Goal: Information Seeking & Learning: Learn about a topic

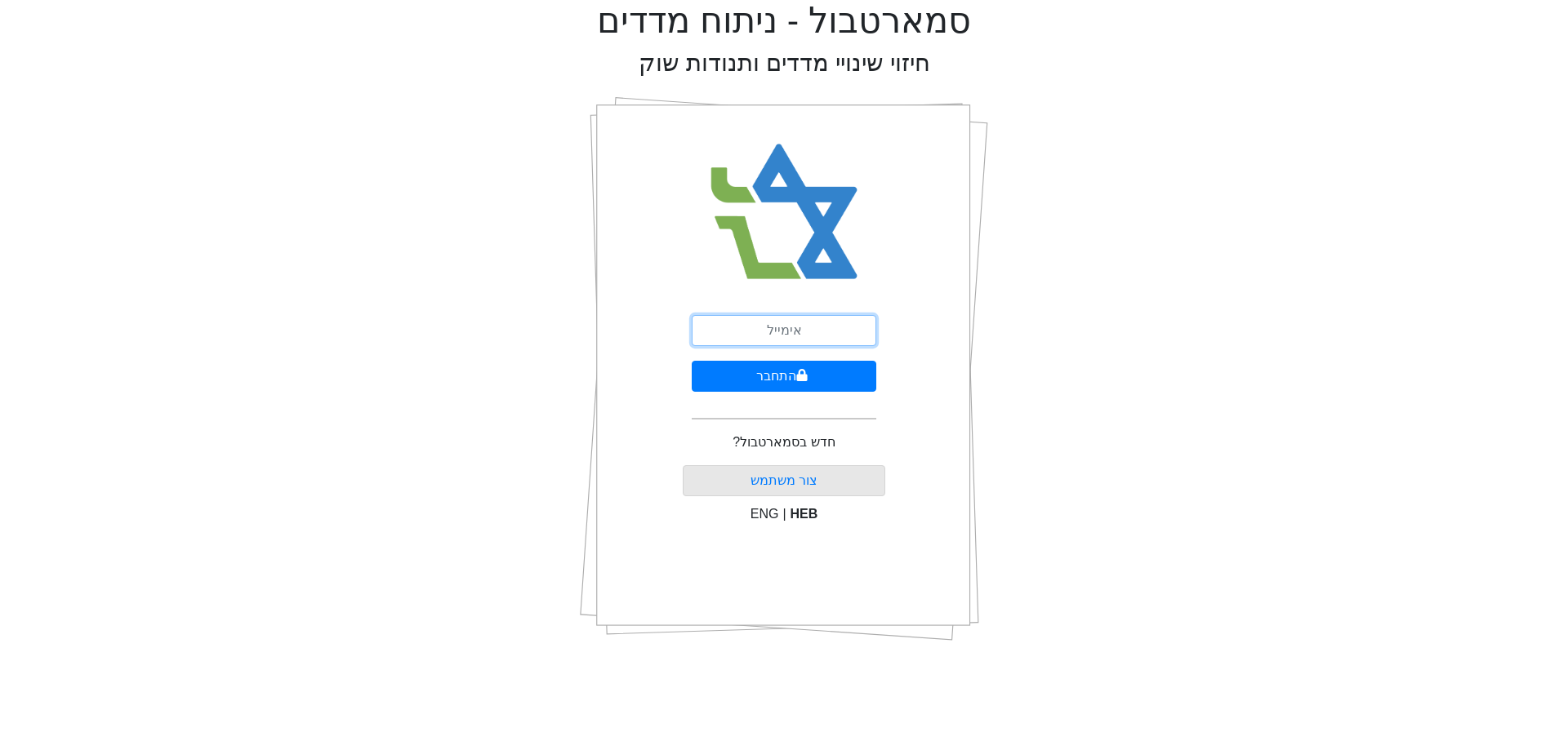
click at [749, 326] on input "email" at bounding box center [784, 330] width 185 height 31
type input "[EMAIL_ADDRESS][DOMAIN_NAME]"
click at [789, 374] on button "התחבר" at bounding box center [784, 376] width 185 height 31
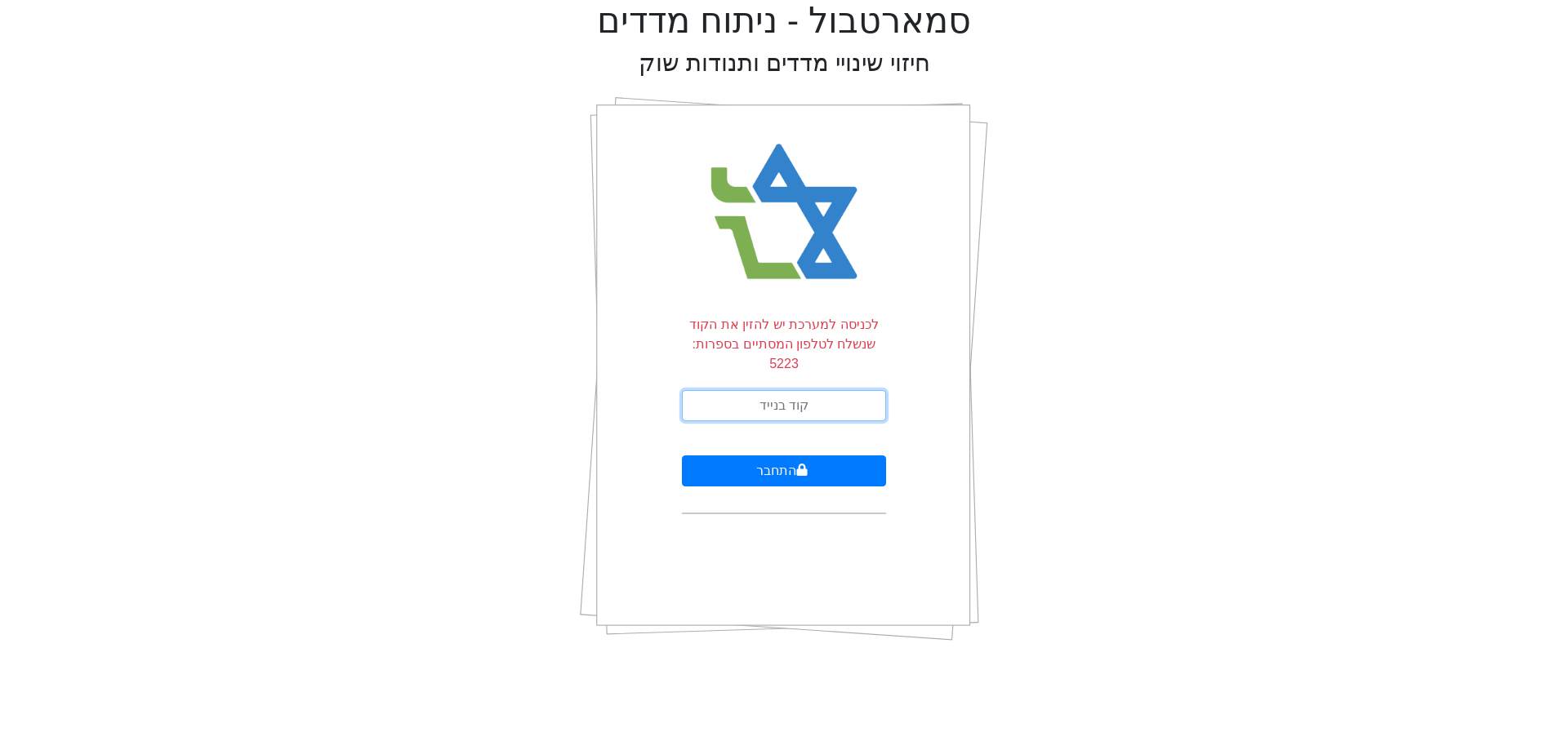
click at [785, 390] on input "text" at bounding box center [784, 405] width 204 height 31
type input "324868"
click at [682, 455] on button "התחבר" at bounding box center [784, 470] width 204 height 31
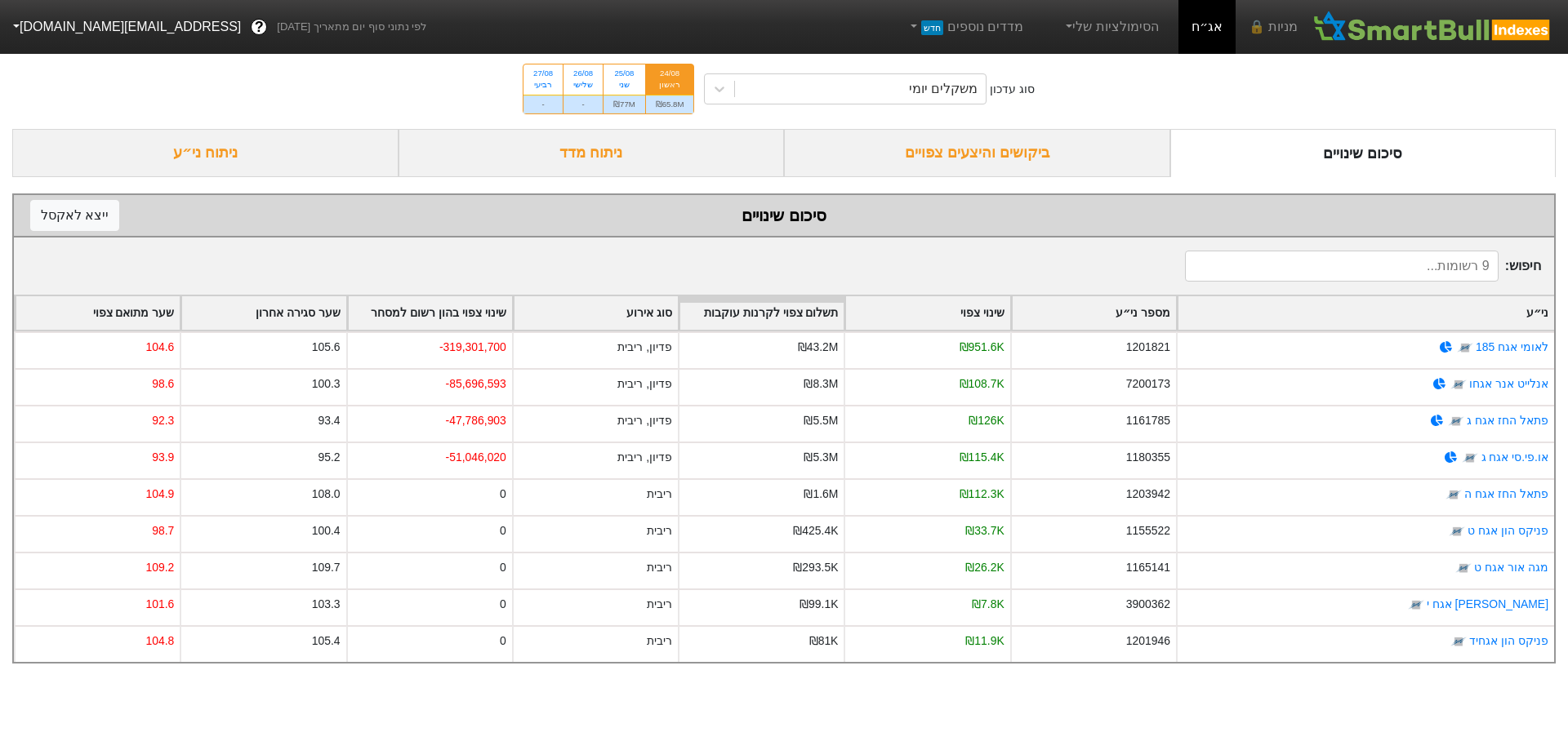
click at [979, 158] on div "ביקושים והיצעים צפויים" at bounding box center [977, 153] width 386 height 49
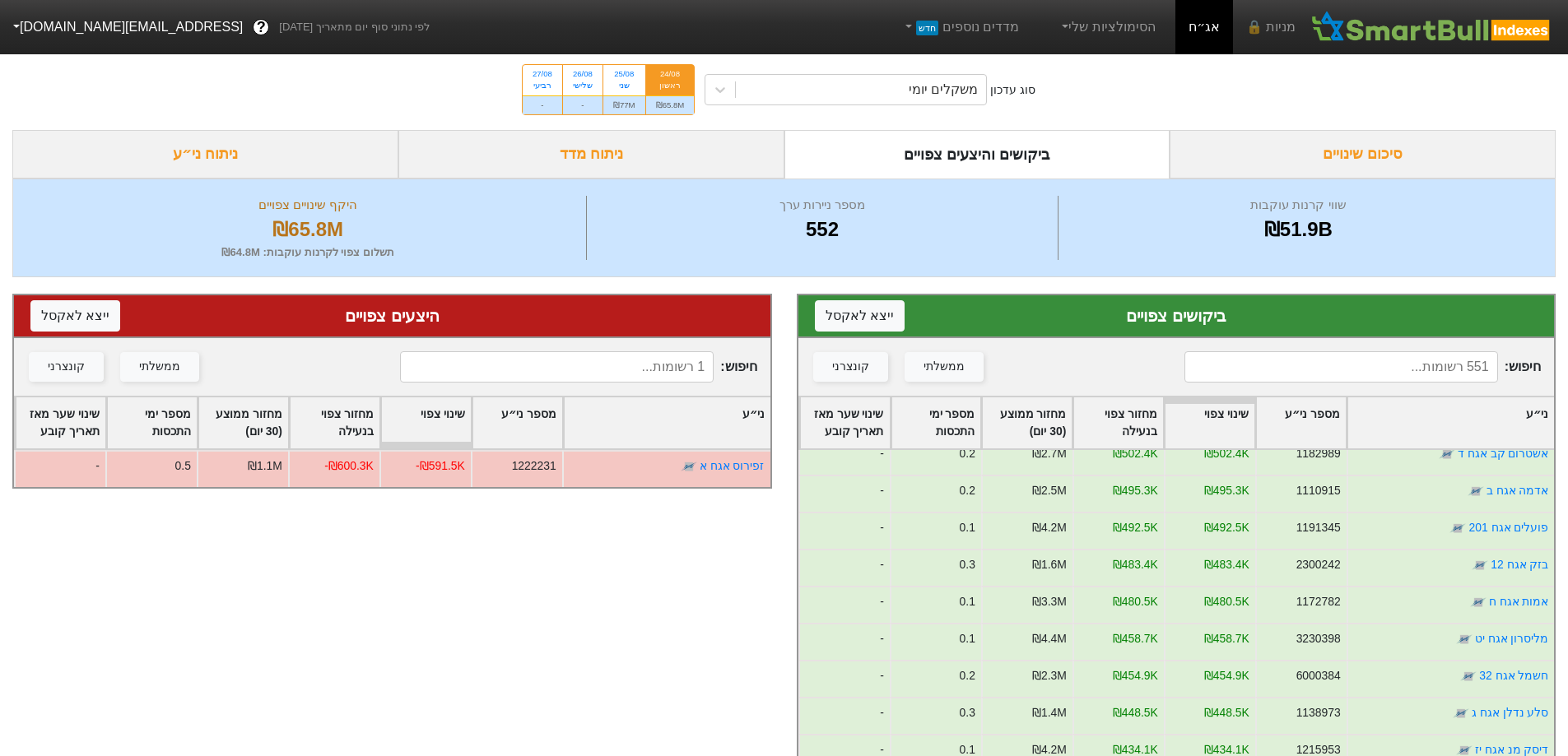
scroll to position [1317, 0]
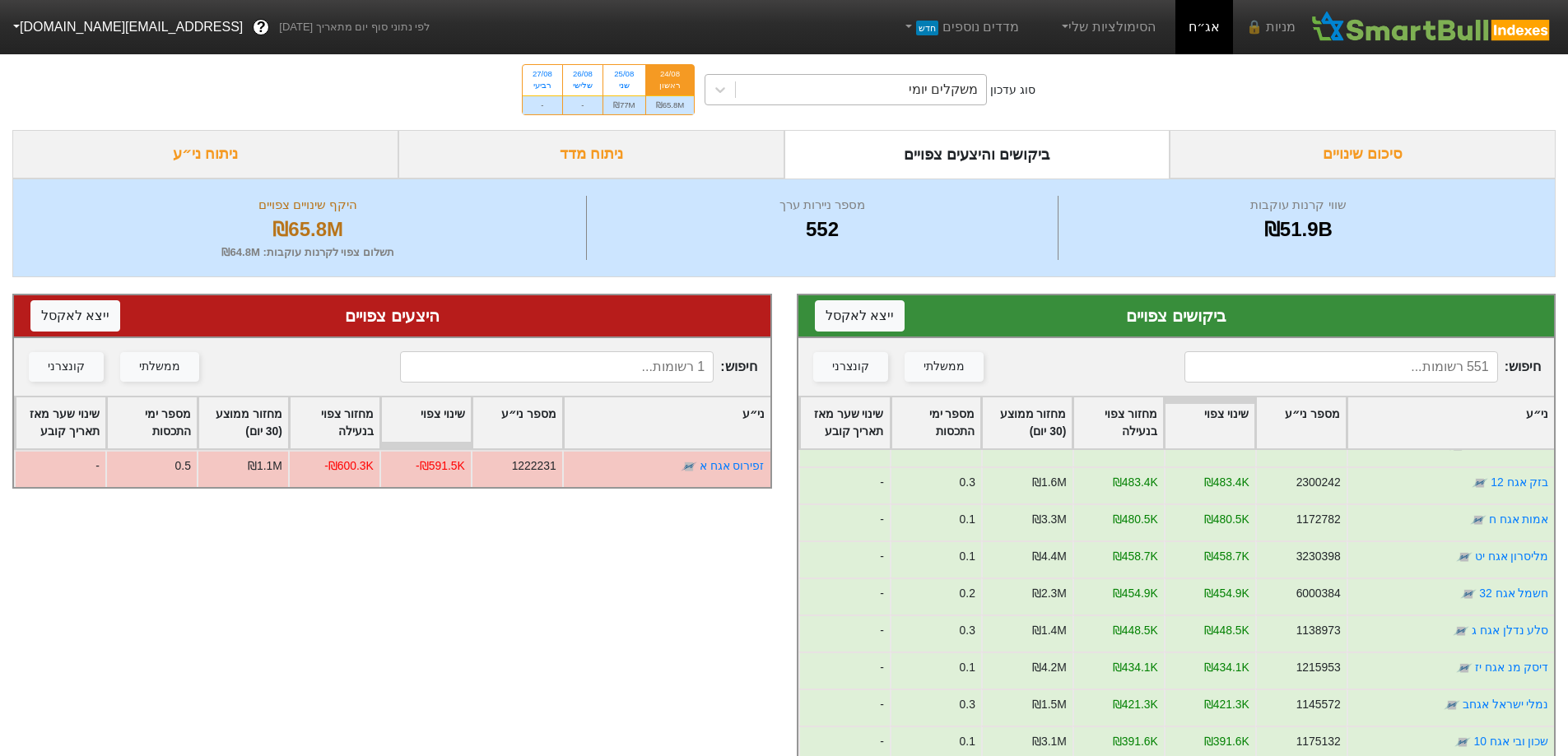
click at [907, 94] on div "משקלים יומי" at bounding box center [861, 90] width 250 height 30
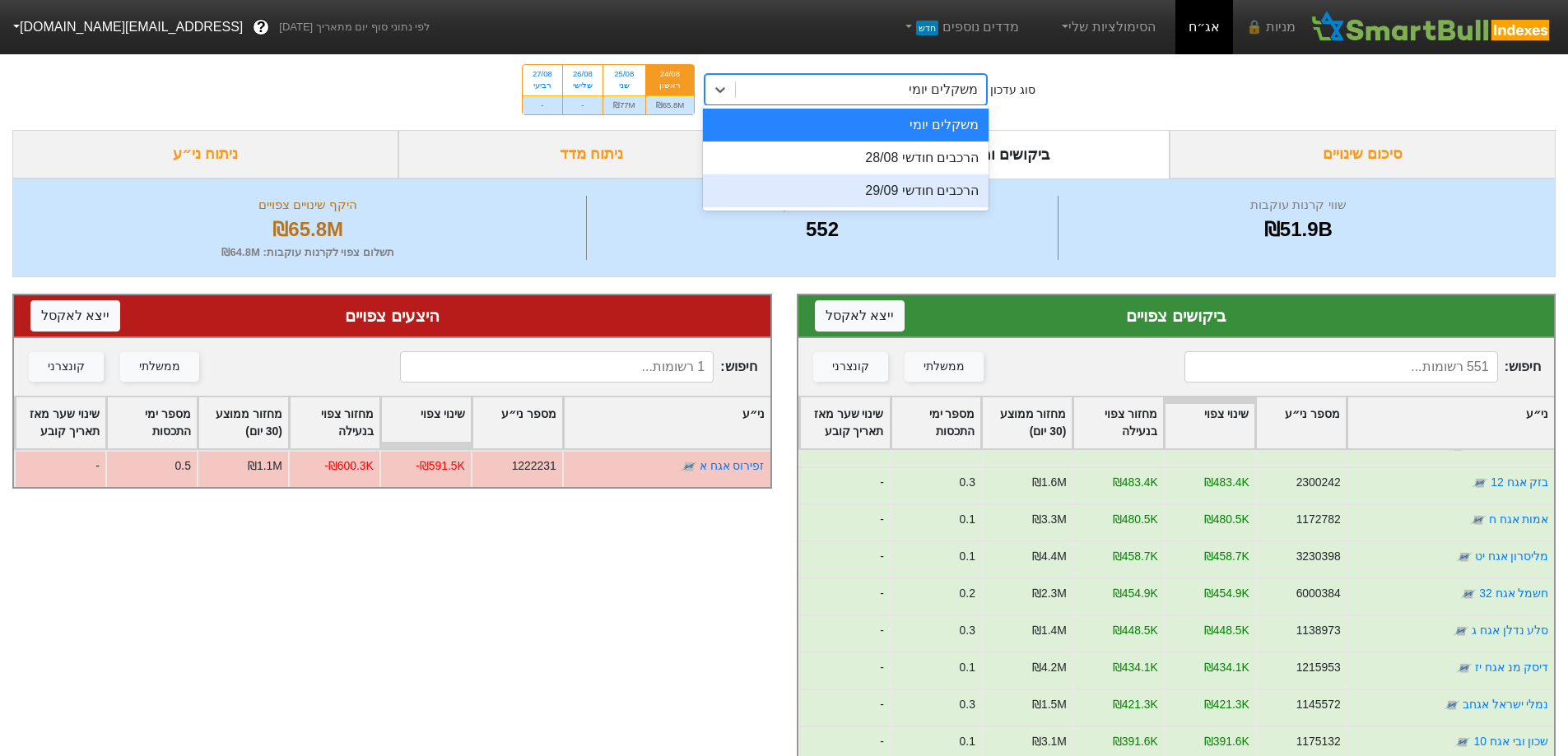
drag, startPoint x: 722, startPoint y: 593, endPoint x: 727, endPoint y: 585, distance: 9.4
click at [723, 593] on div "היצעים צפויים ייצא ל אקסל חיפוש : ממשלתי קונצרני ני״ע מספר ני״ע שינוי צפוי מחזו…" at bounding box center [392, 660] width 784 height 767
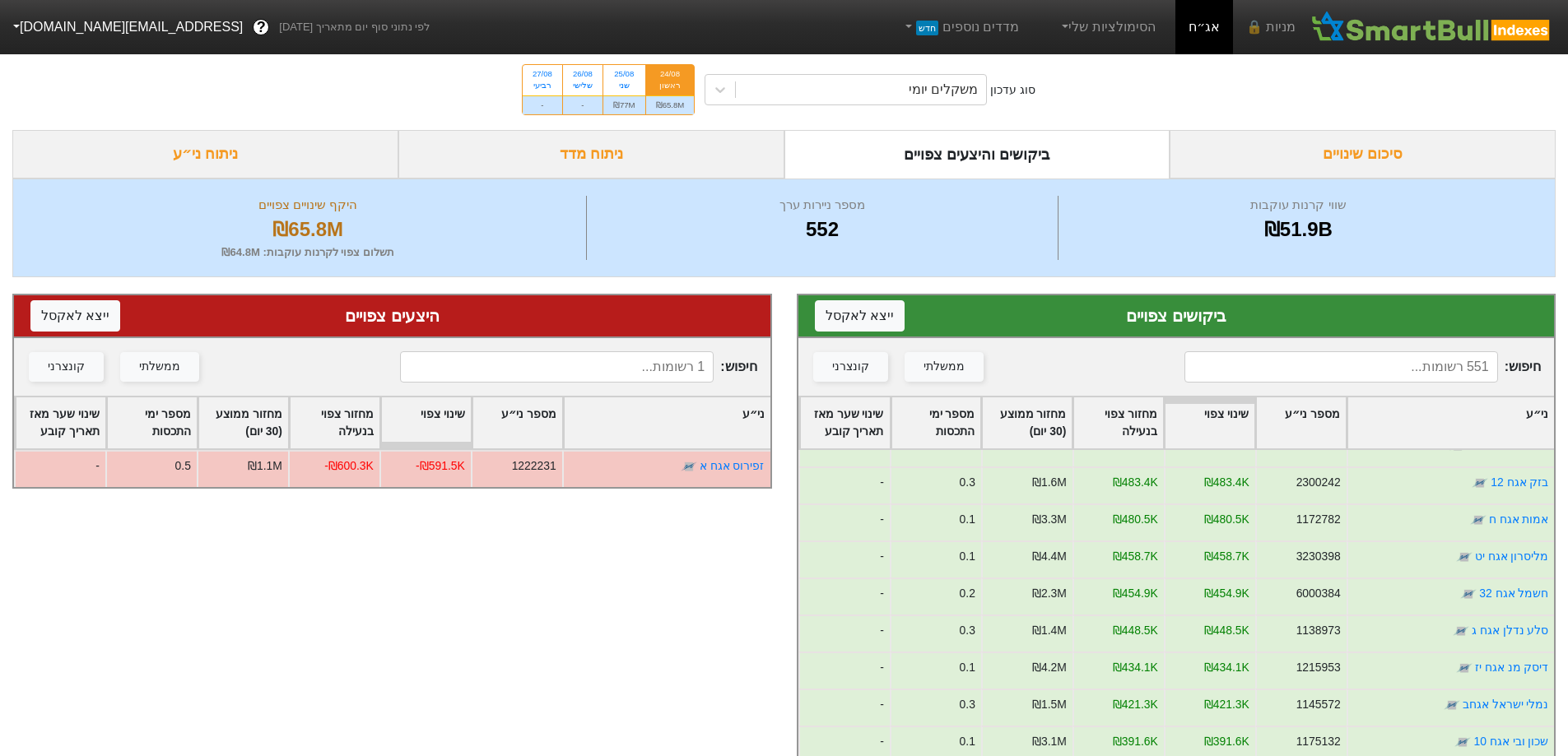
click at [1254, 375] on input at bounding box center [1341, 366] width 314 height 31
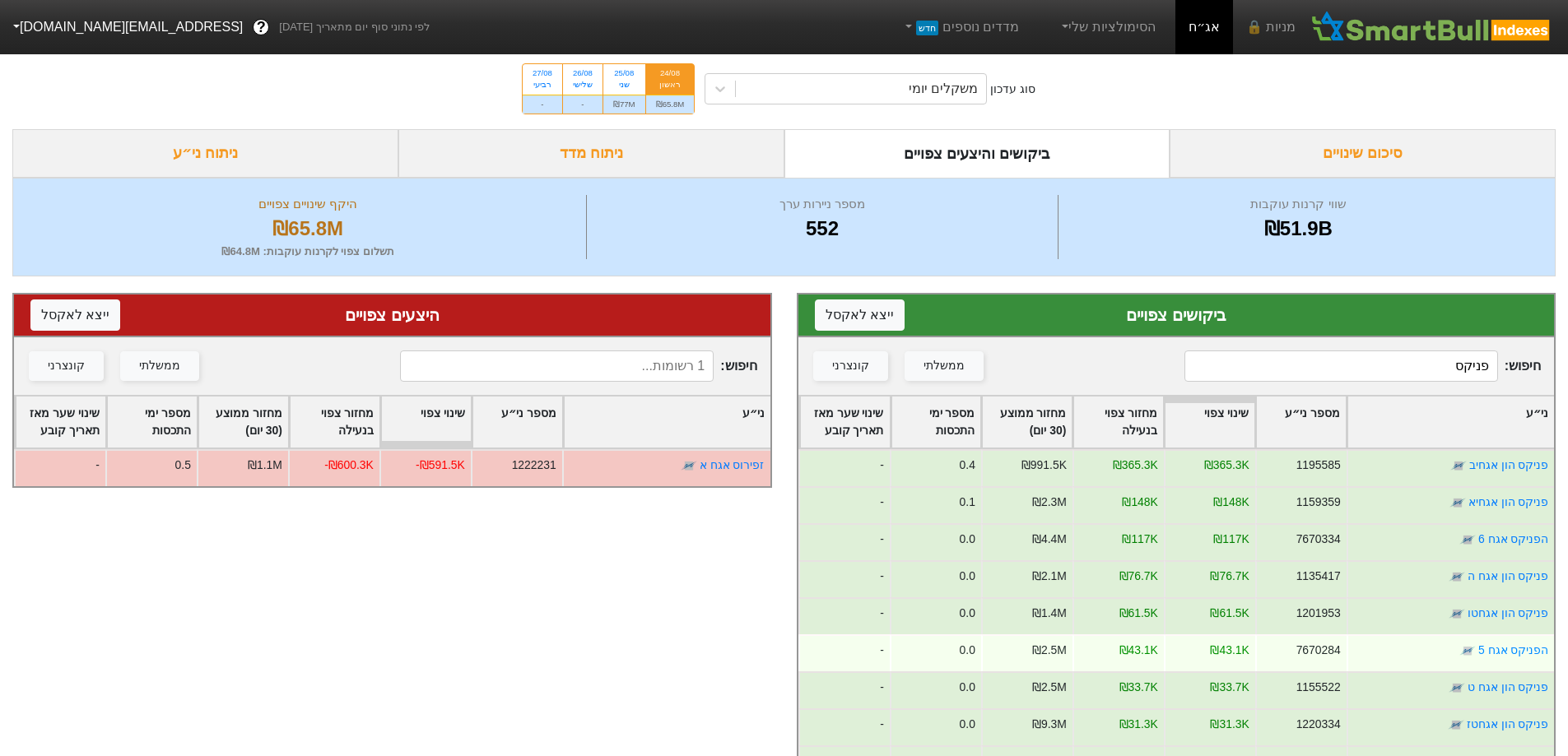
scroll to position [0, 0]
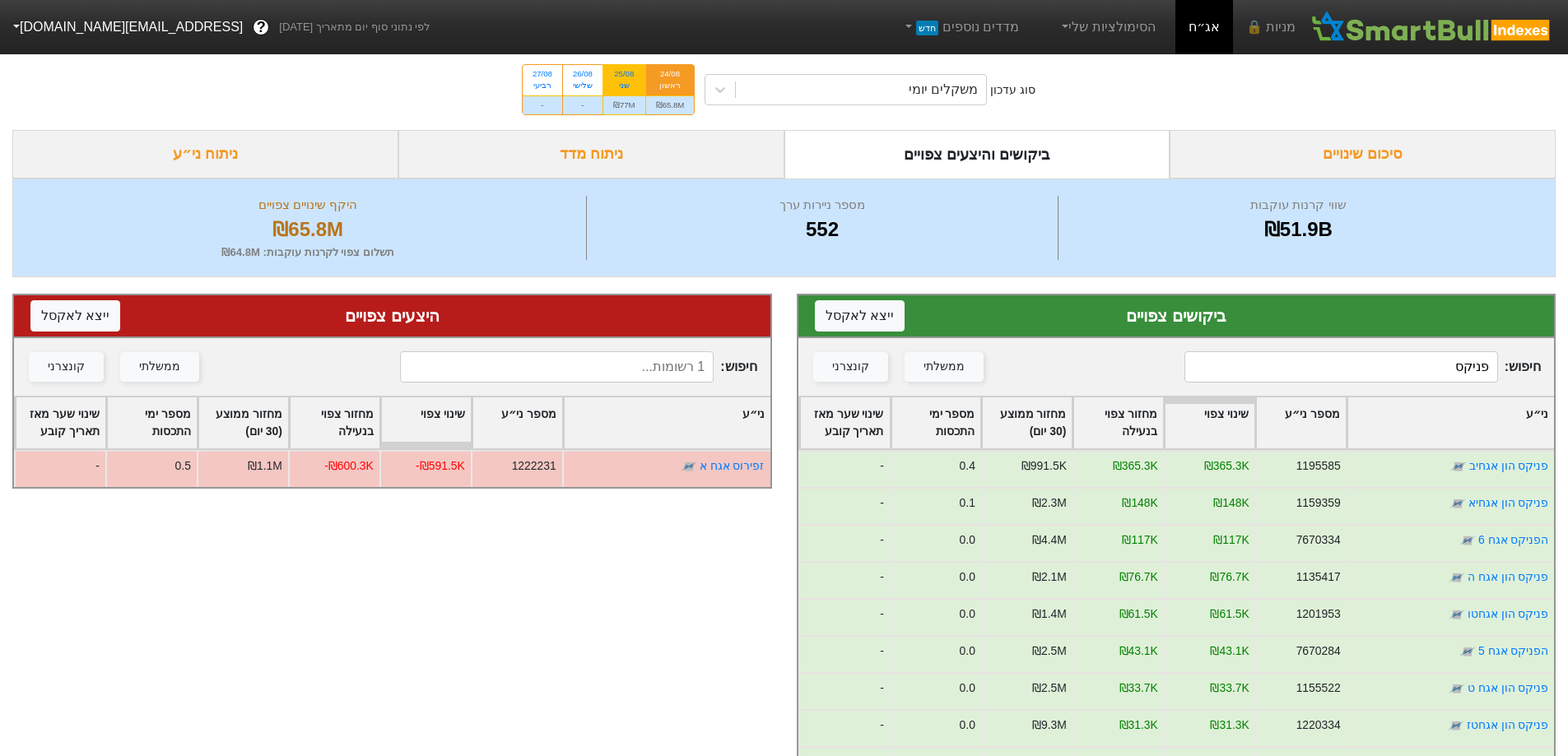
type input "פניקס"
click at [634, 81] on div "שני" at bounding box center [624, 86] width 22 height 12
click at [624, 76] on input "25/08 שני ₪77M" at bounding box center [618, 70] width 11 height 11
radio input "true"
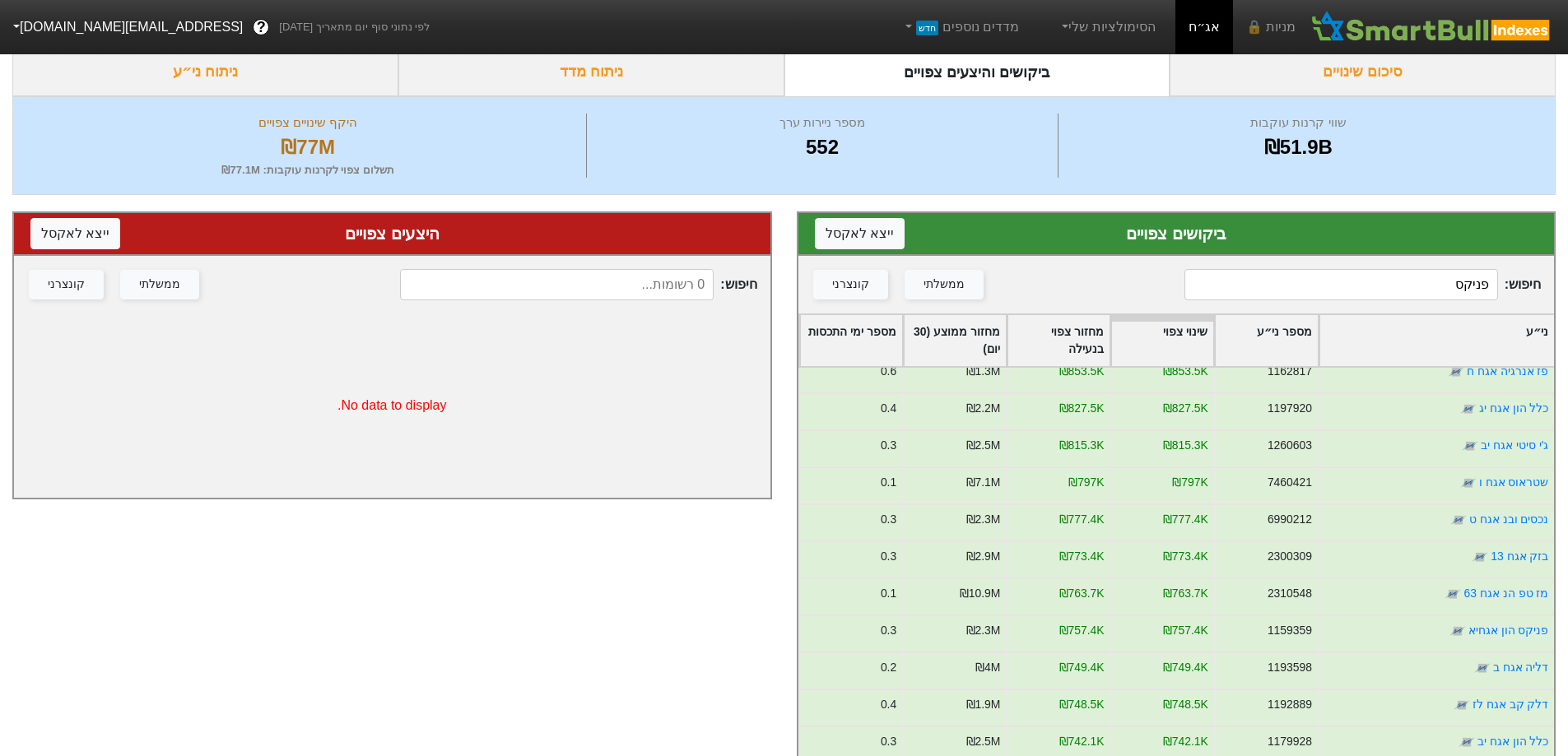
scroll to position [576, 0]
